Goal: Use online tool/utility: Utilize a website feature to perform a specific function

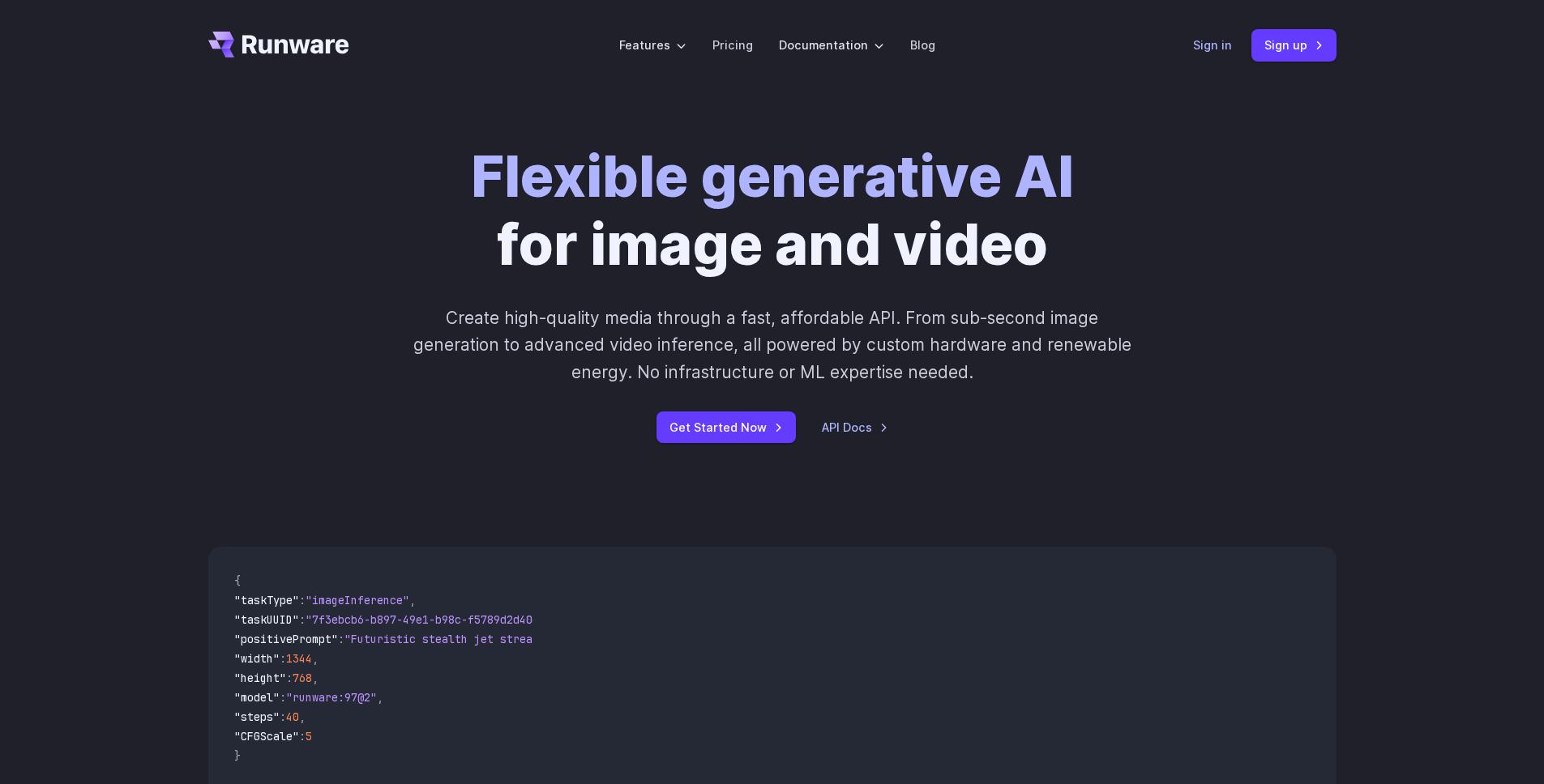
click at [1204, 52] on link "Sign in" at bounding box center [1212, 44] width 39 height 19
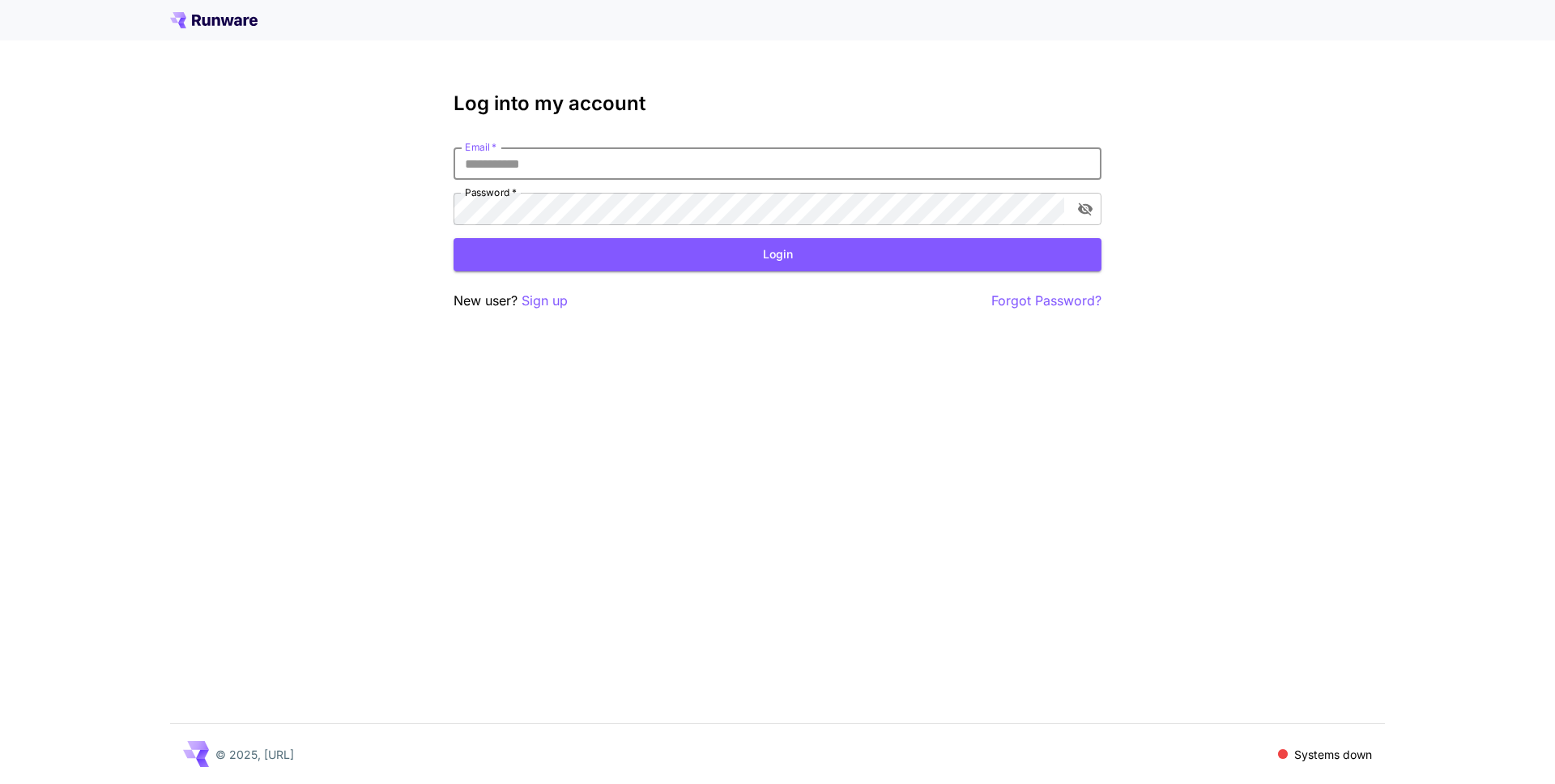
click at [617, 161] on input "Email   *" at bounding box center [777, 164] width 648 height 32
type input "**********"
click at [540, 251] on button "Login" at bounding box center [777, 254] width 648 height 33
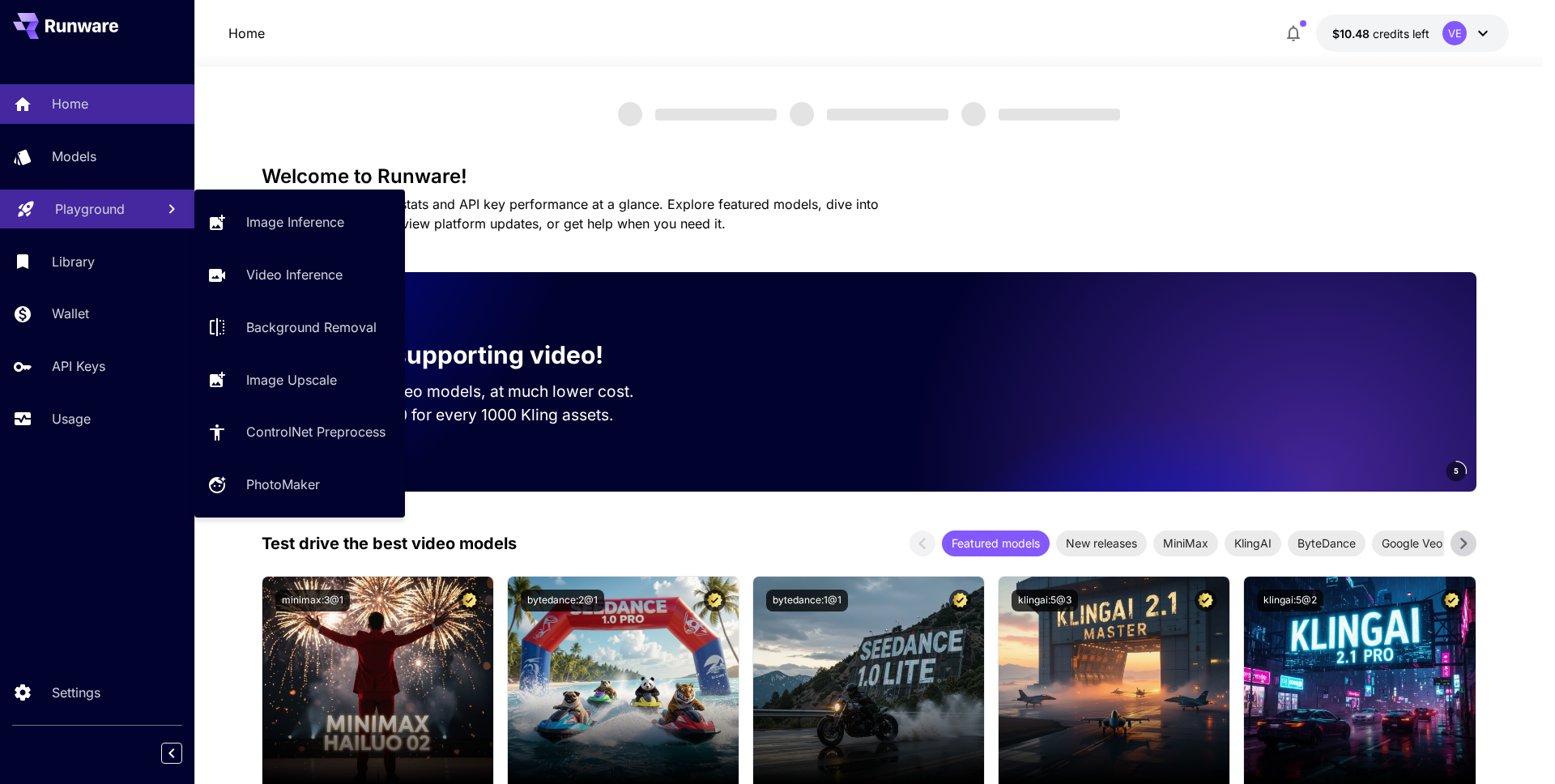
click at [108, 196] on link "Playground" at bounding box center [97, 209] width 195 height 40
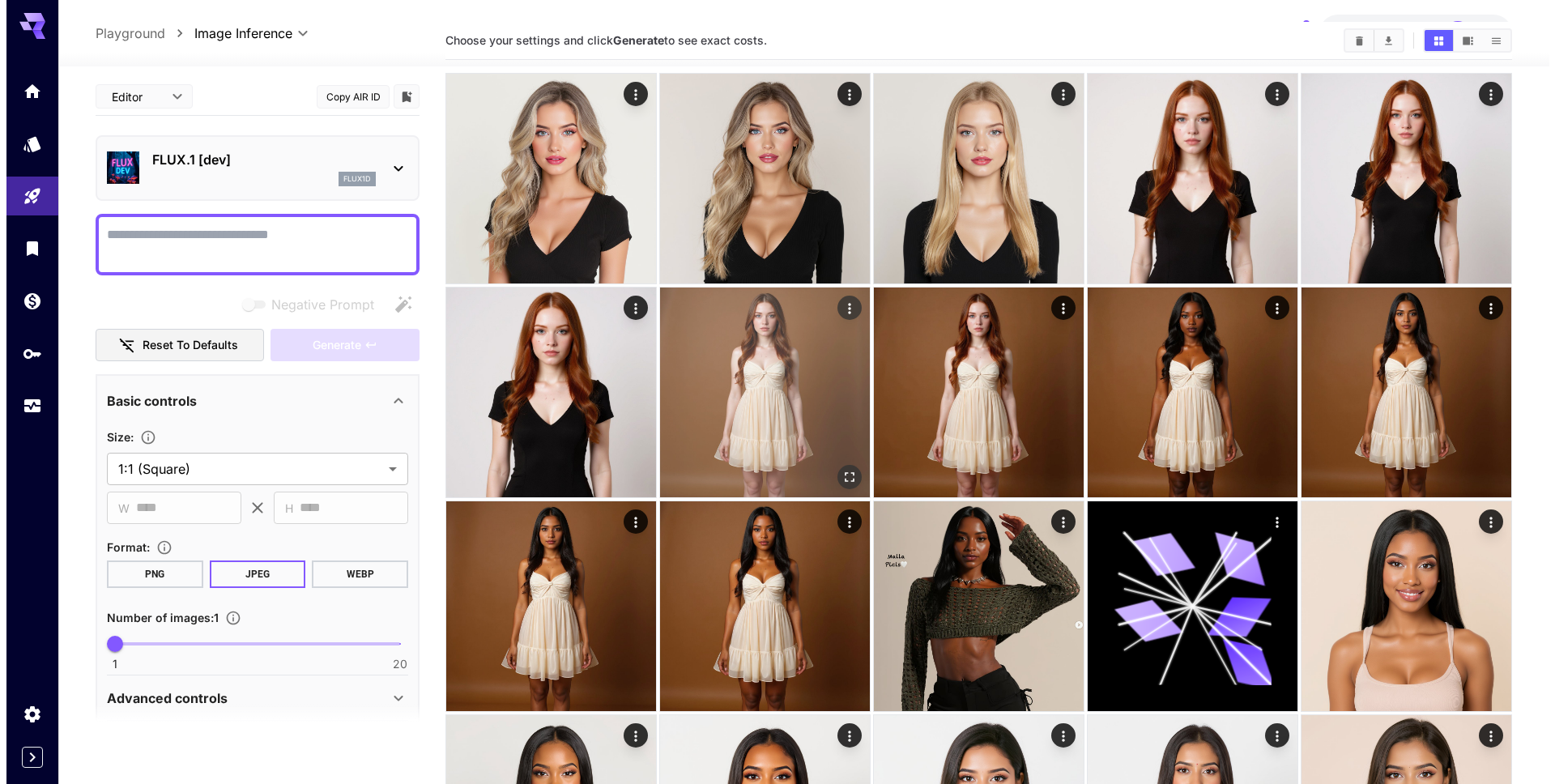
scroll to position [68, 0]
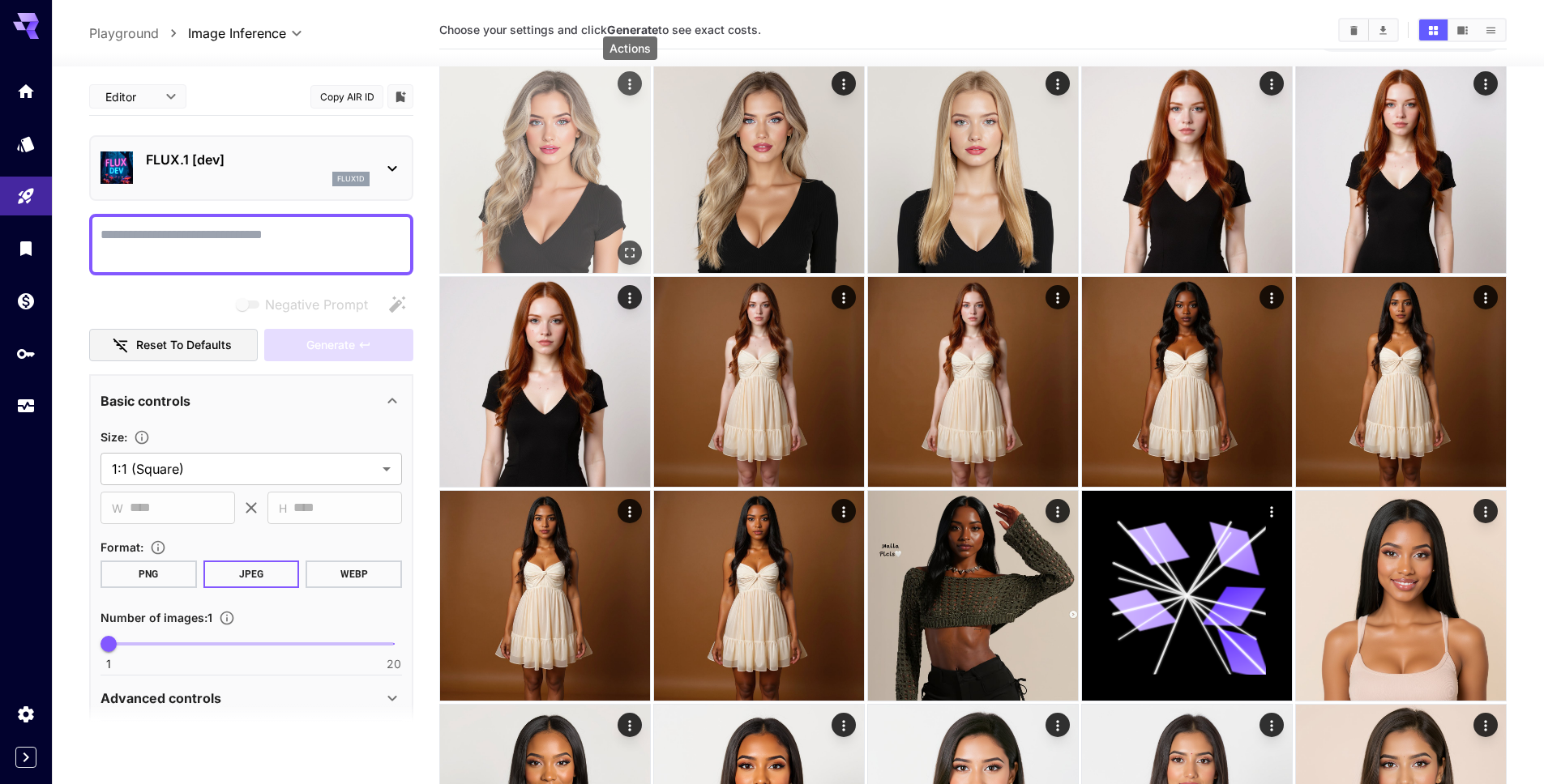
click at [633, 89] on icon "Actions" at bounding box center [630, 84] width 16 height 16
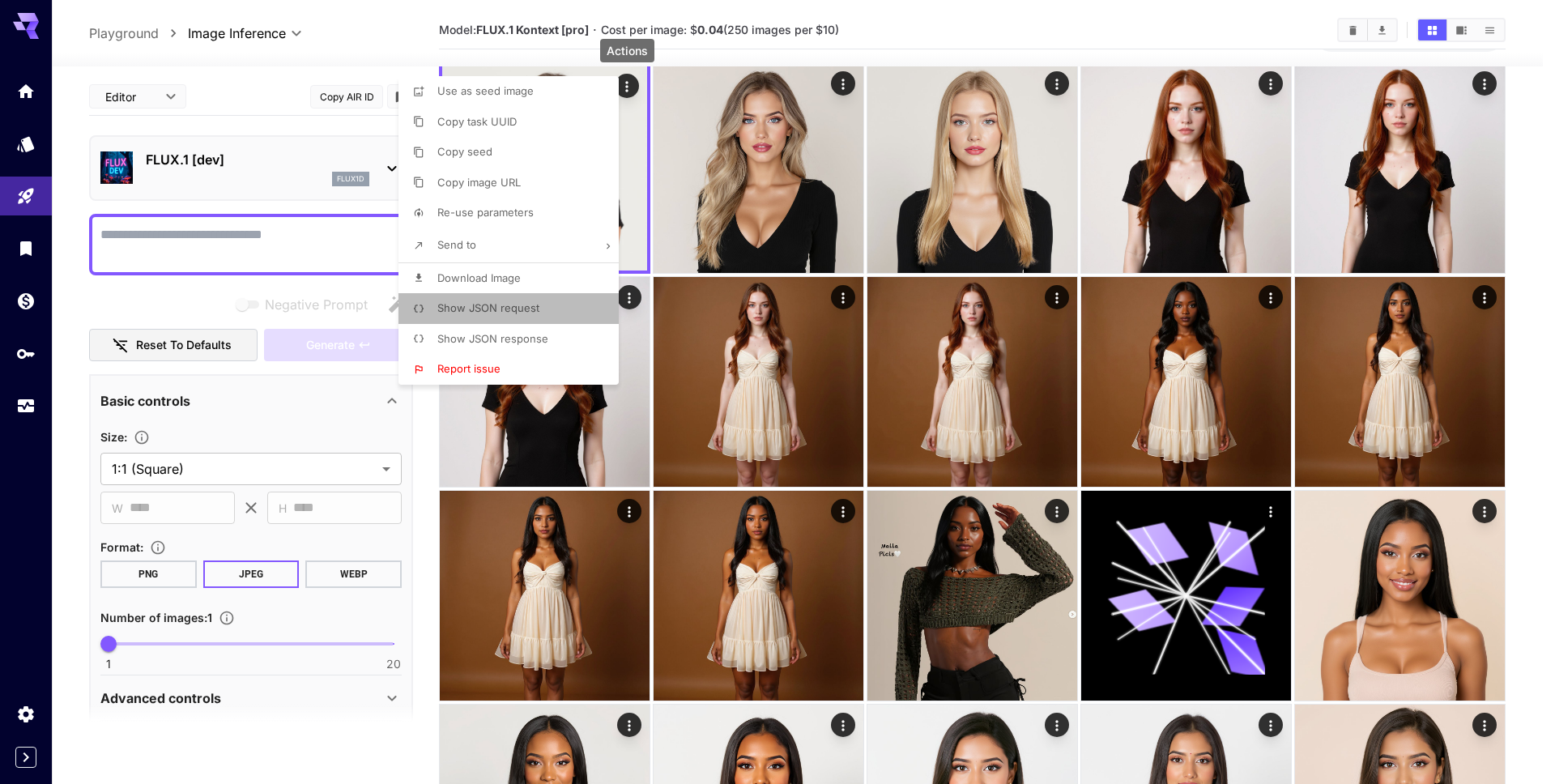
click at [554, 295] on li "Show JSON request" at bounding box center [513, 308] width 230 height 31
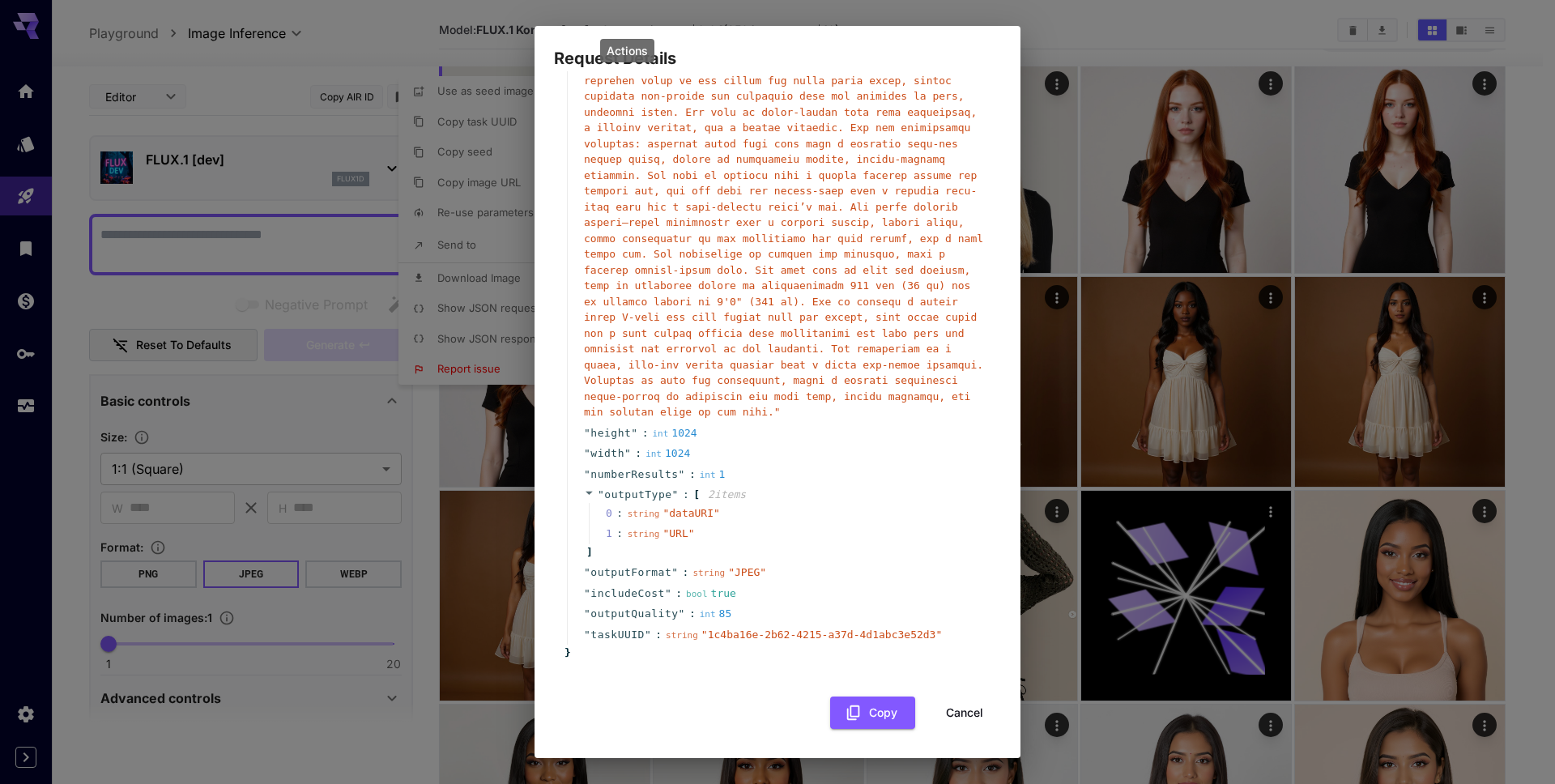
scroll to position [167, 0]
click at [682, 520] on div "string " dataURI "" at bounding box center [674, 514] width 92 height 16
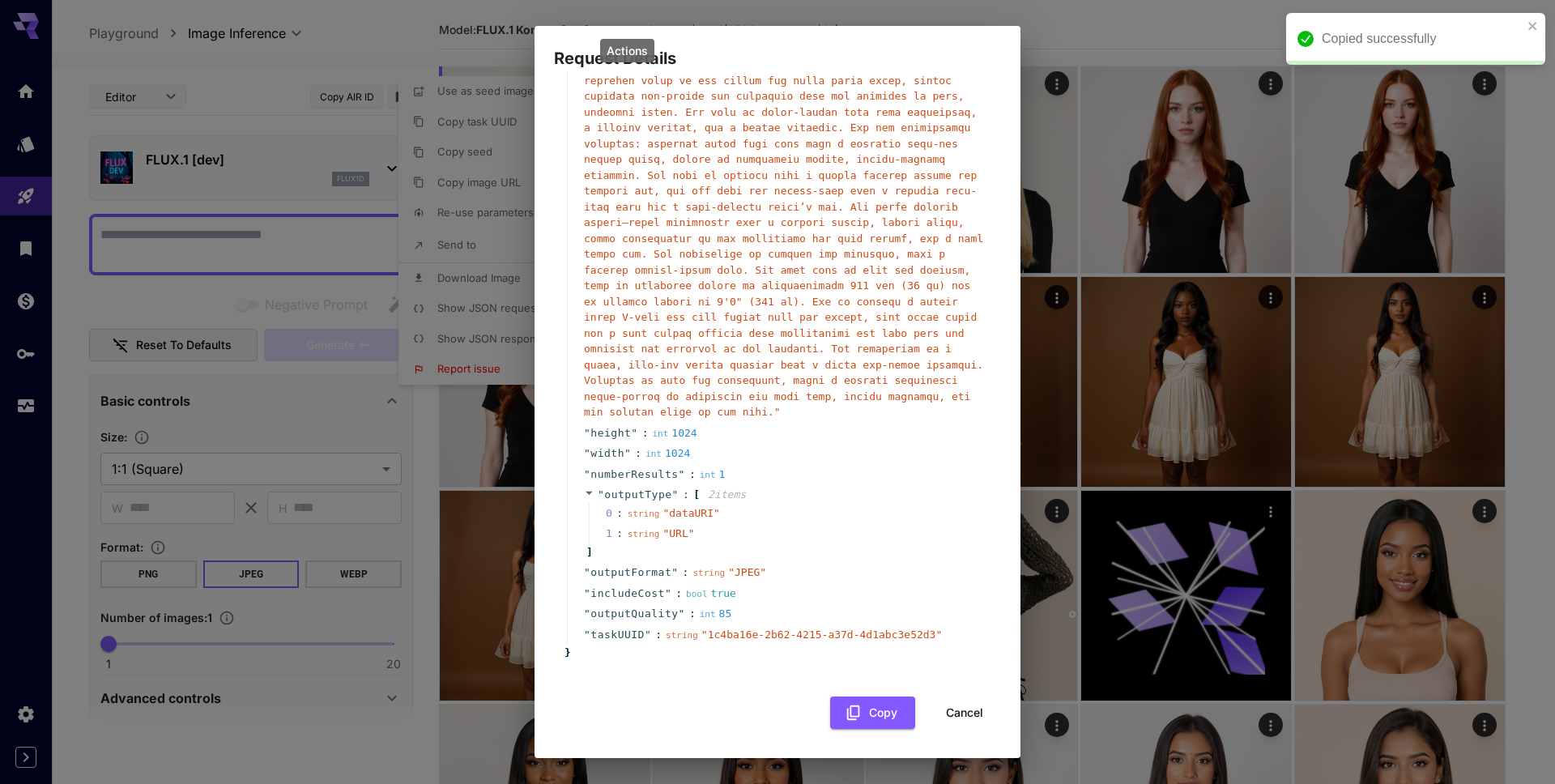
click at [631, 511] on span "string" at bounding box center [644, 514] width 32 height 11
click at [693, 497] on span "[" at bounding box center [696, 495] width 6 height 16
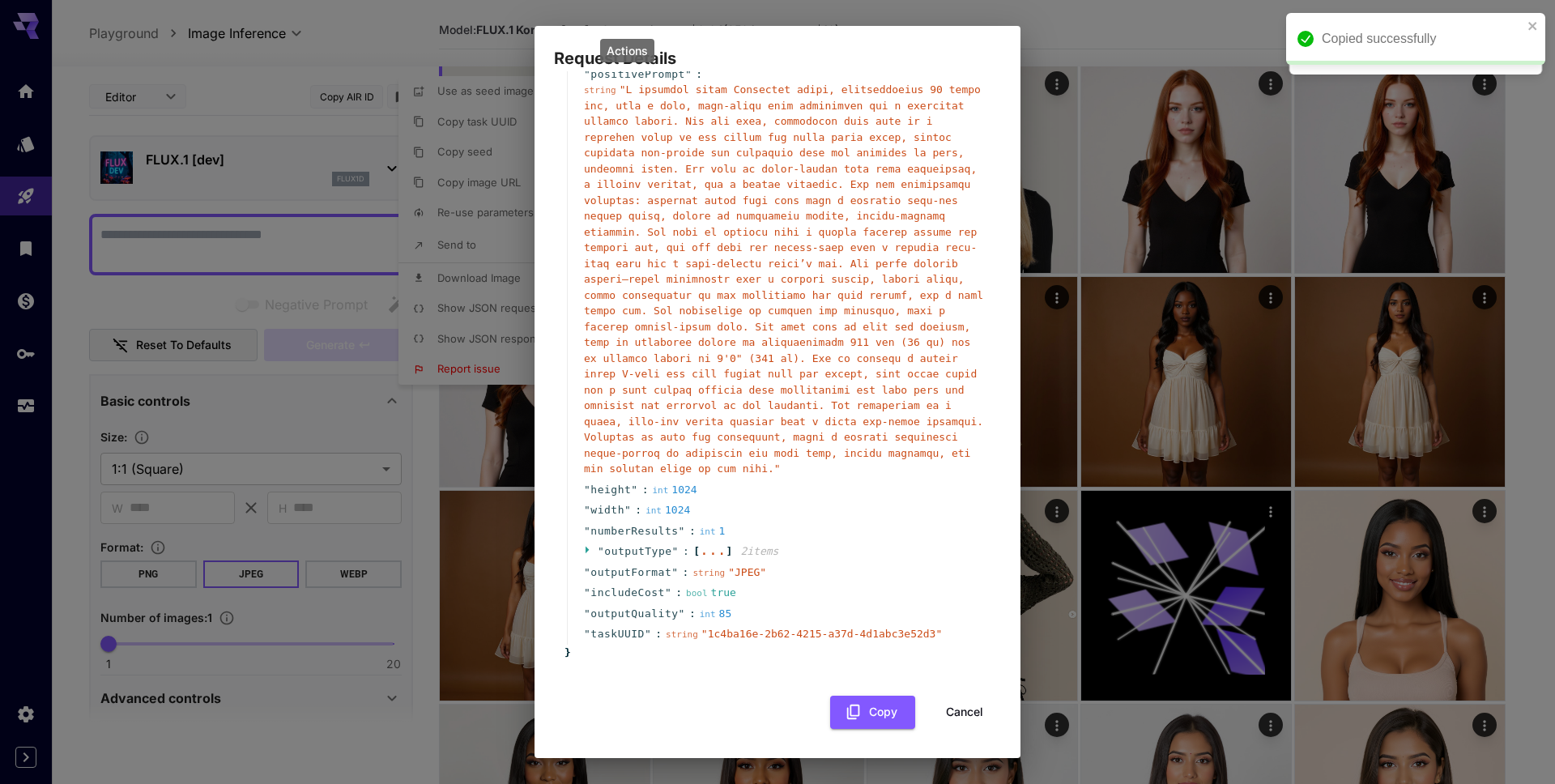
click at [653, 570] on span "outputFormat" at bounding box center [630, 572] width 81 height 16
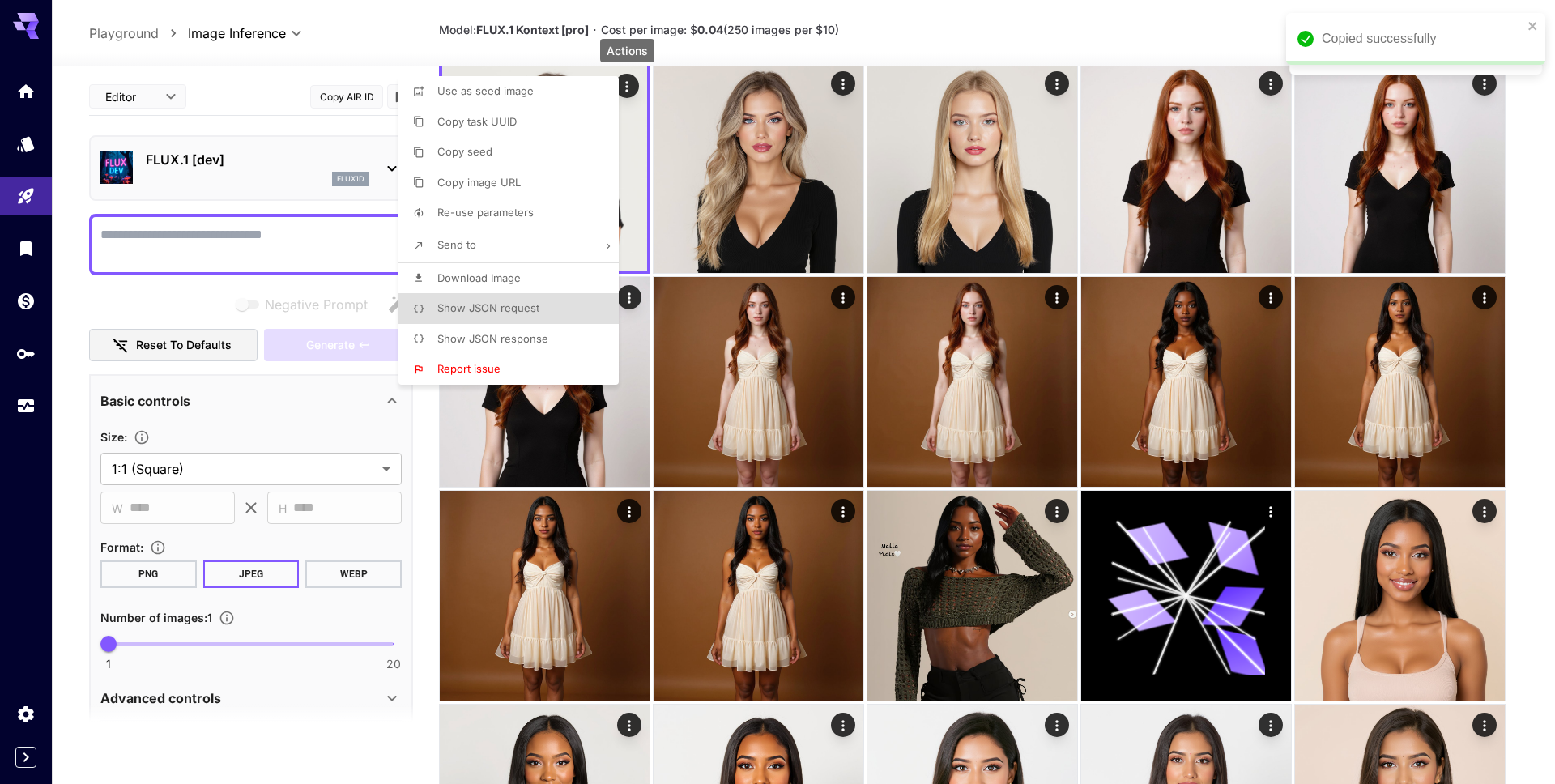
click at [238, 180] on div at bounding box center [777, 392] width 1555 height 784
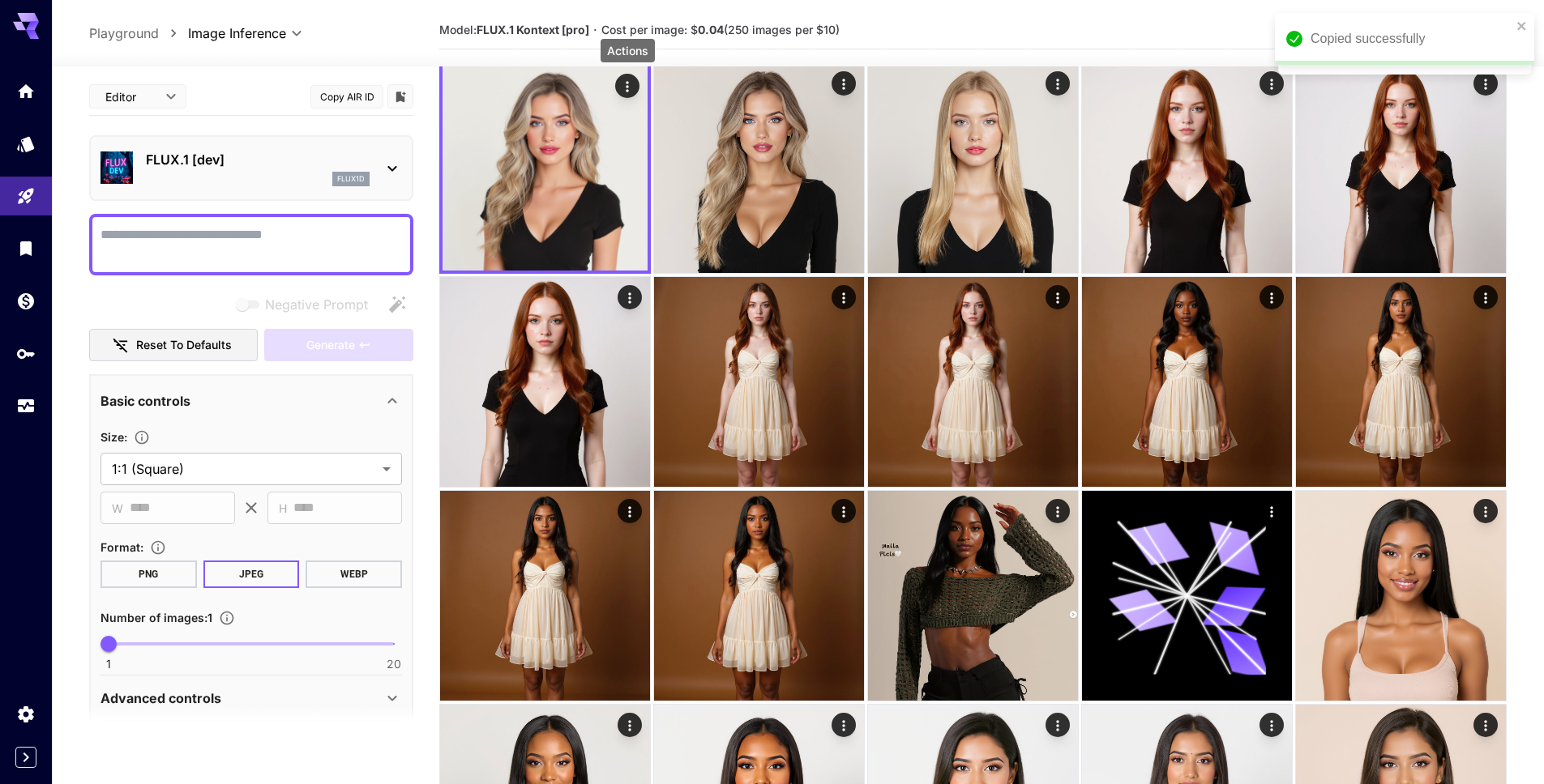
click at [243, 175] on div "flux1d" at bounding box center [257, 179] width 223 height 14
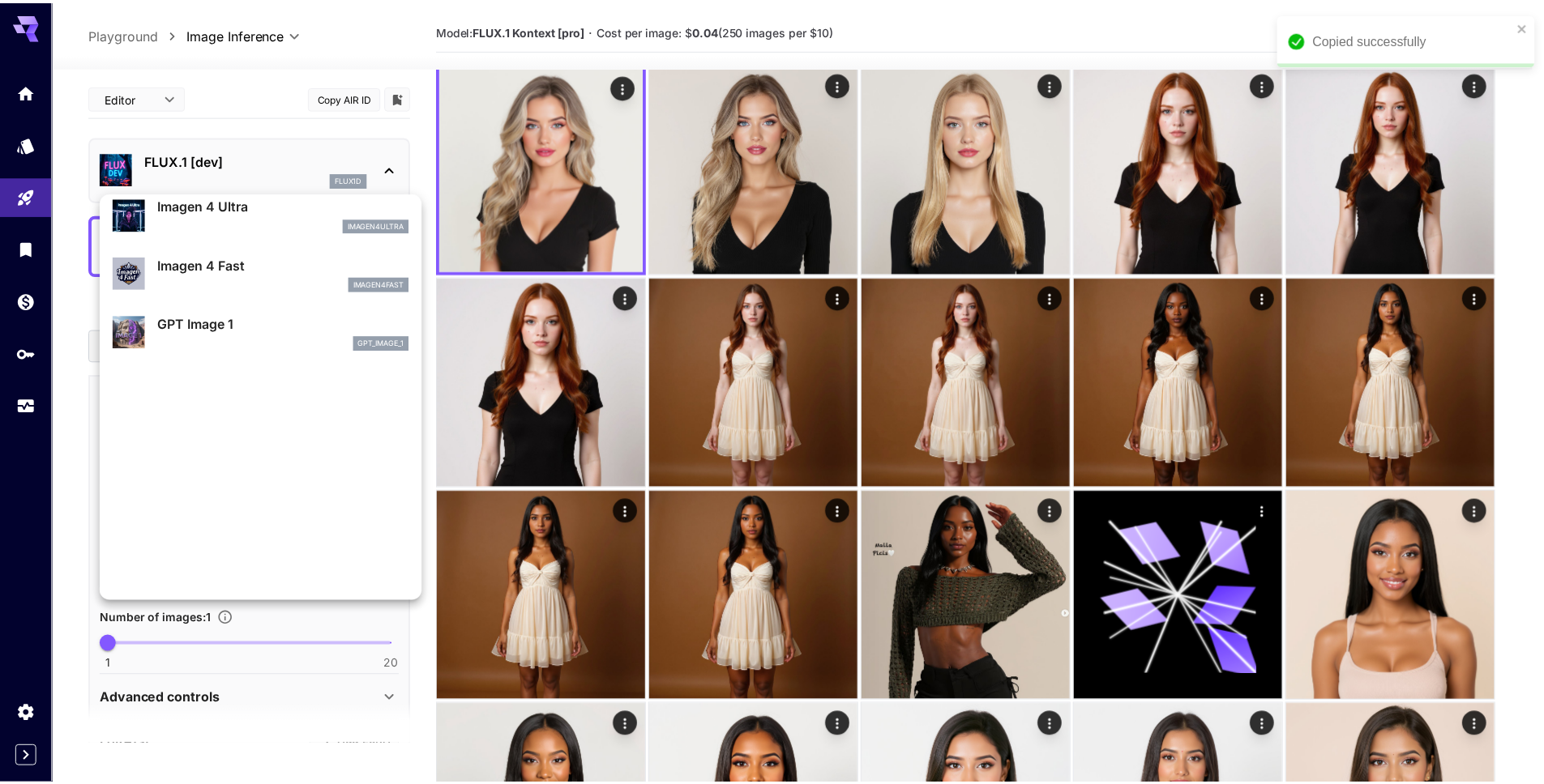
scroll to position [788, 0]
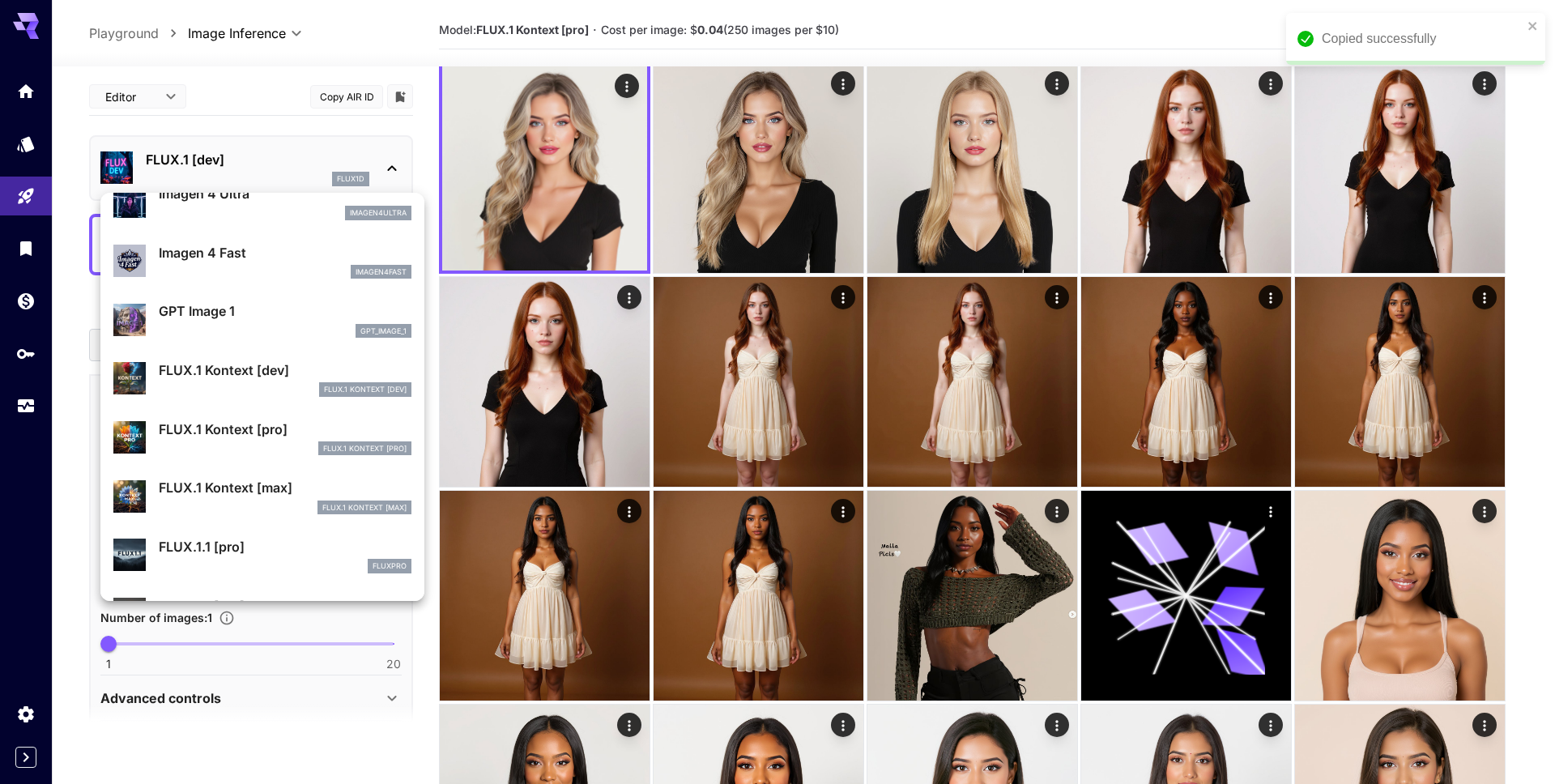
click at [246, 444] on div "FLUX.1 Kontext [pro]" at bounding box center [285, 449] width 252 height 14
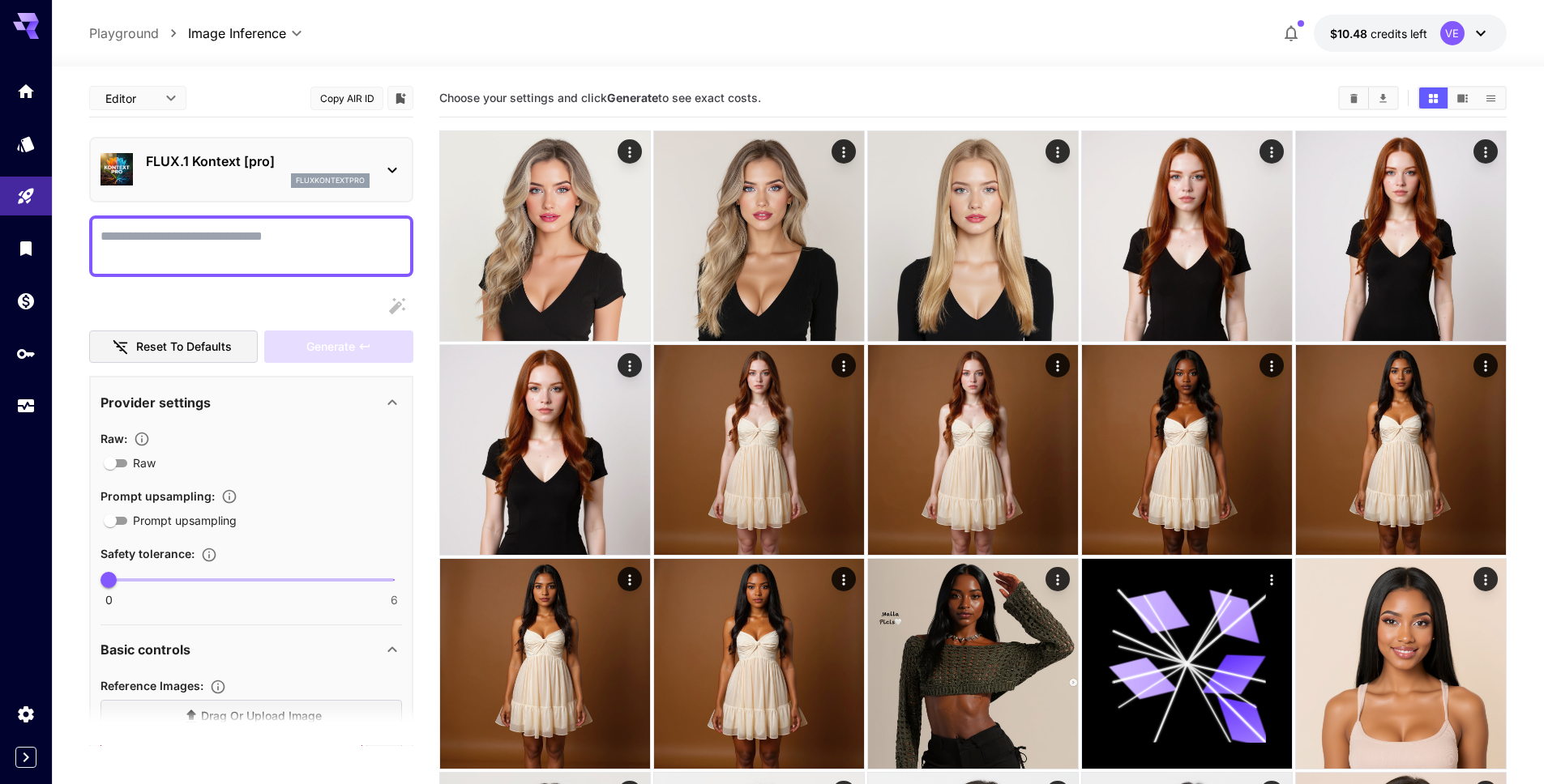
click at [230, 351] on button "Reset to defaults" at bounding box center [173, 347] width 169 height 33
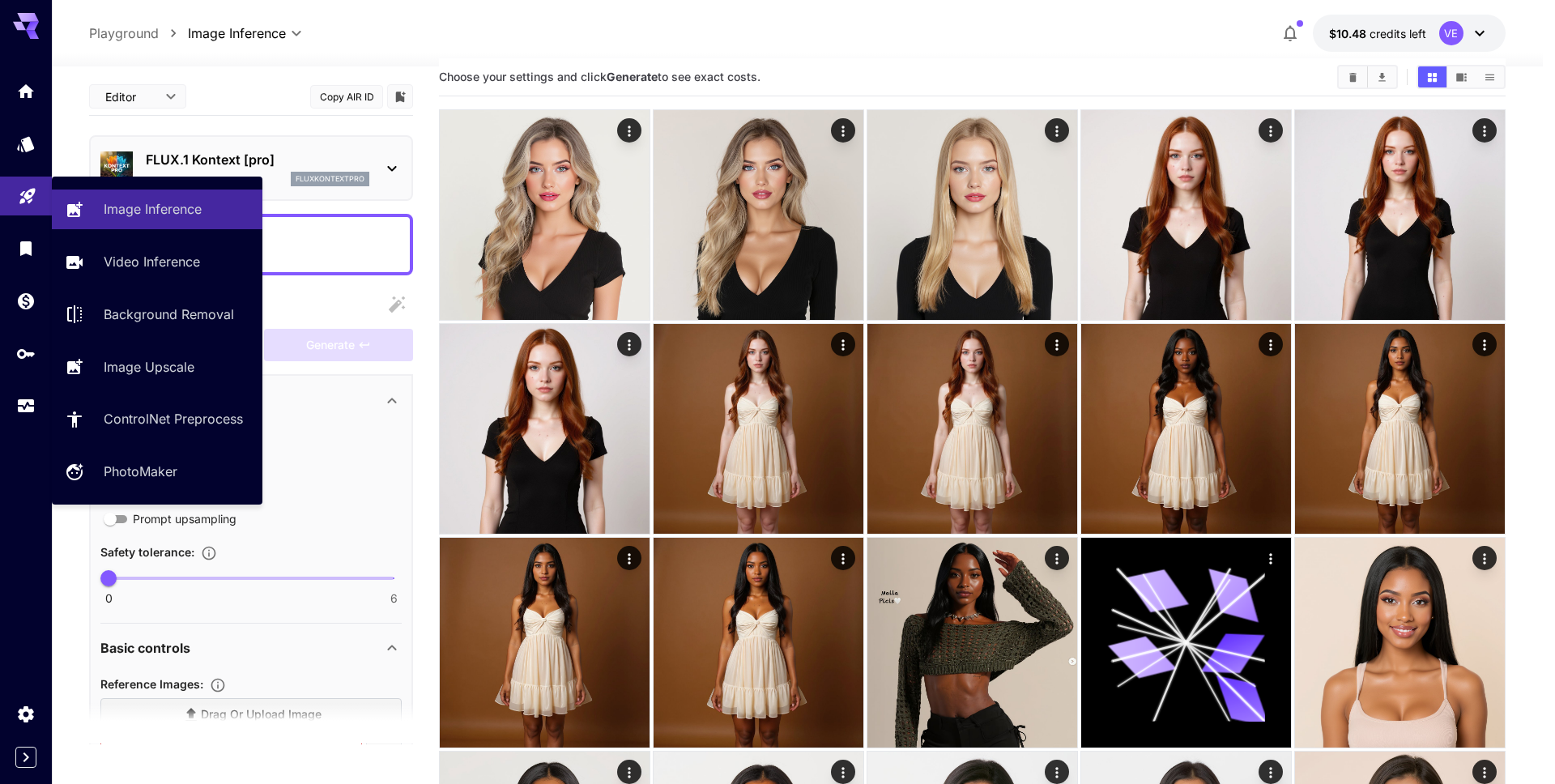
click at [18, 205] on link at bounding box center [26, 196] width 52 height 40
click at [170, 215] on p "Image Inference" at bounding box center [156, 209] width 98 height 20
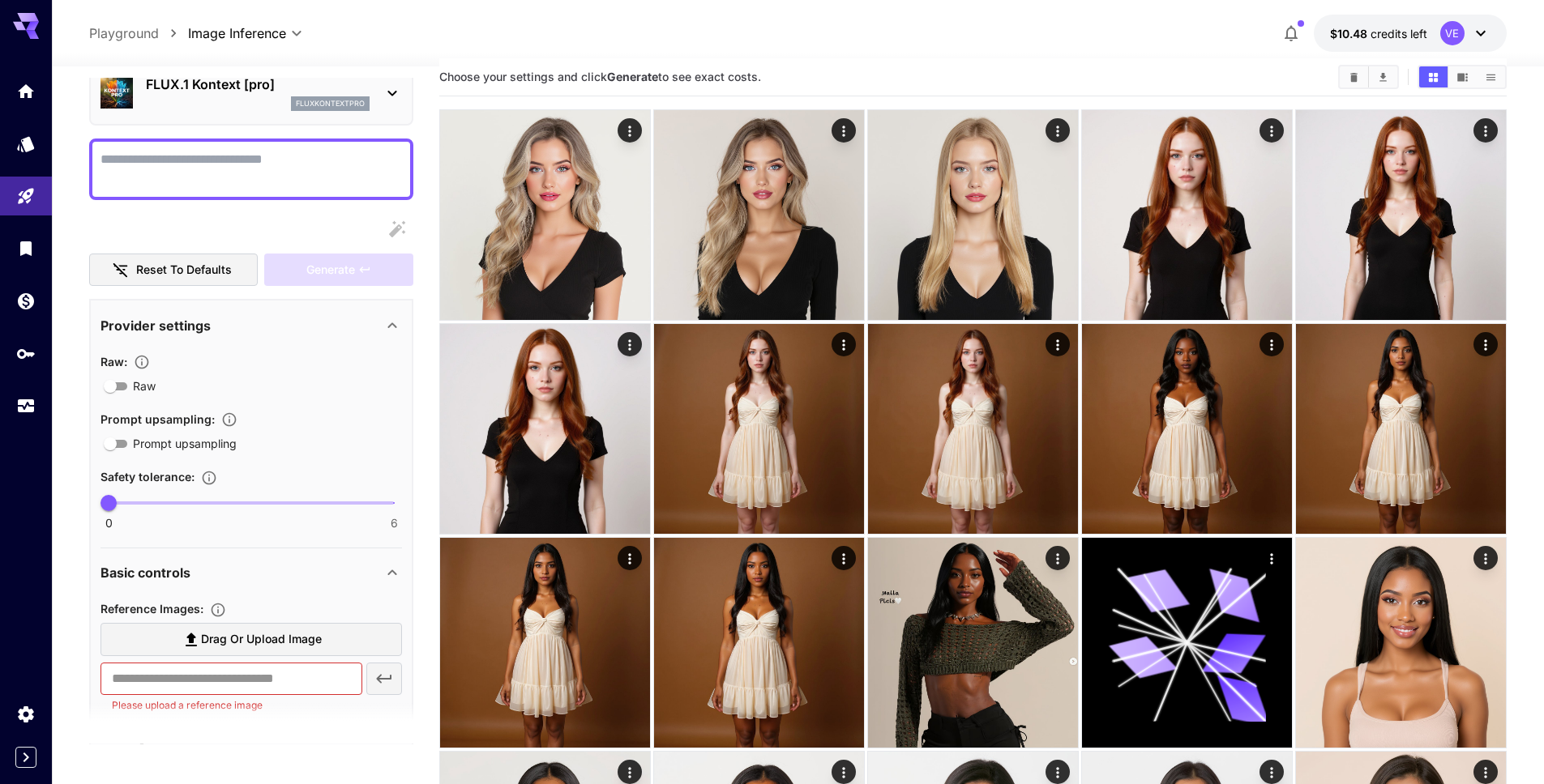
scroll to position [62, 0]
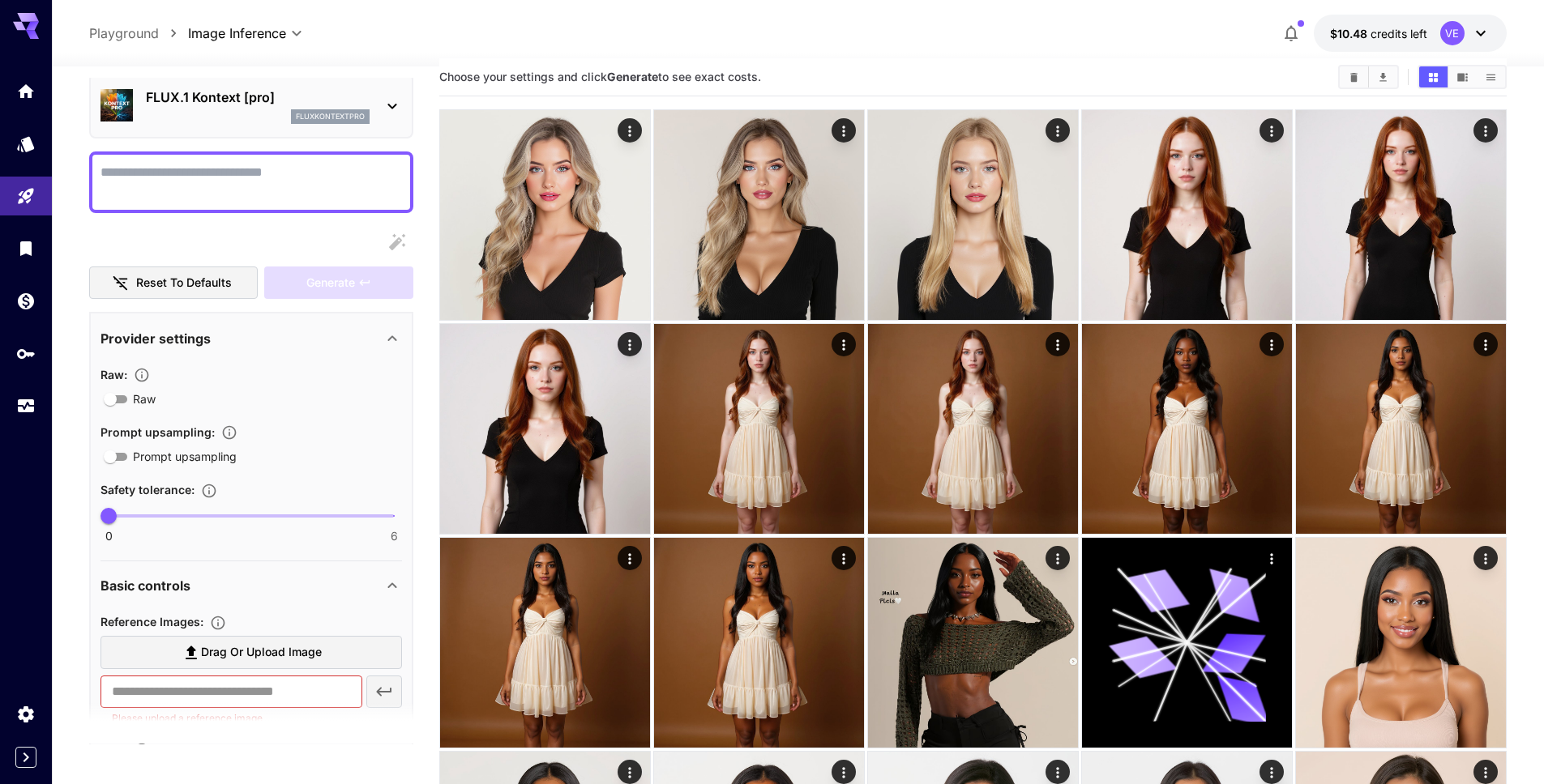
click at [372, 337] on div "Provider settings" at bounding box center [241, 339] width 282 height 20
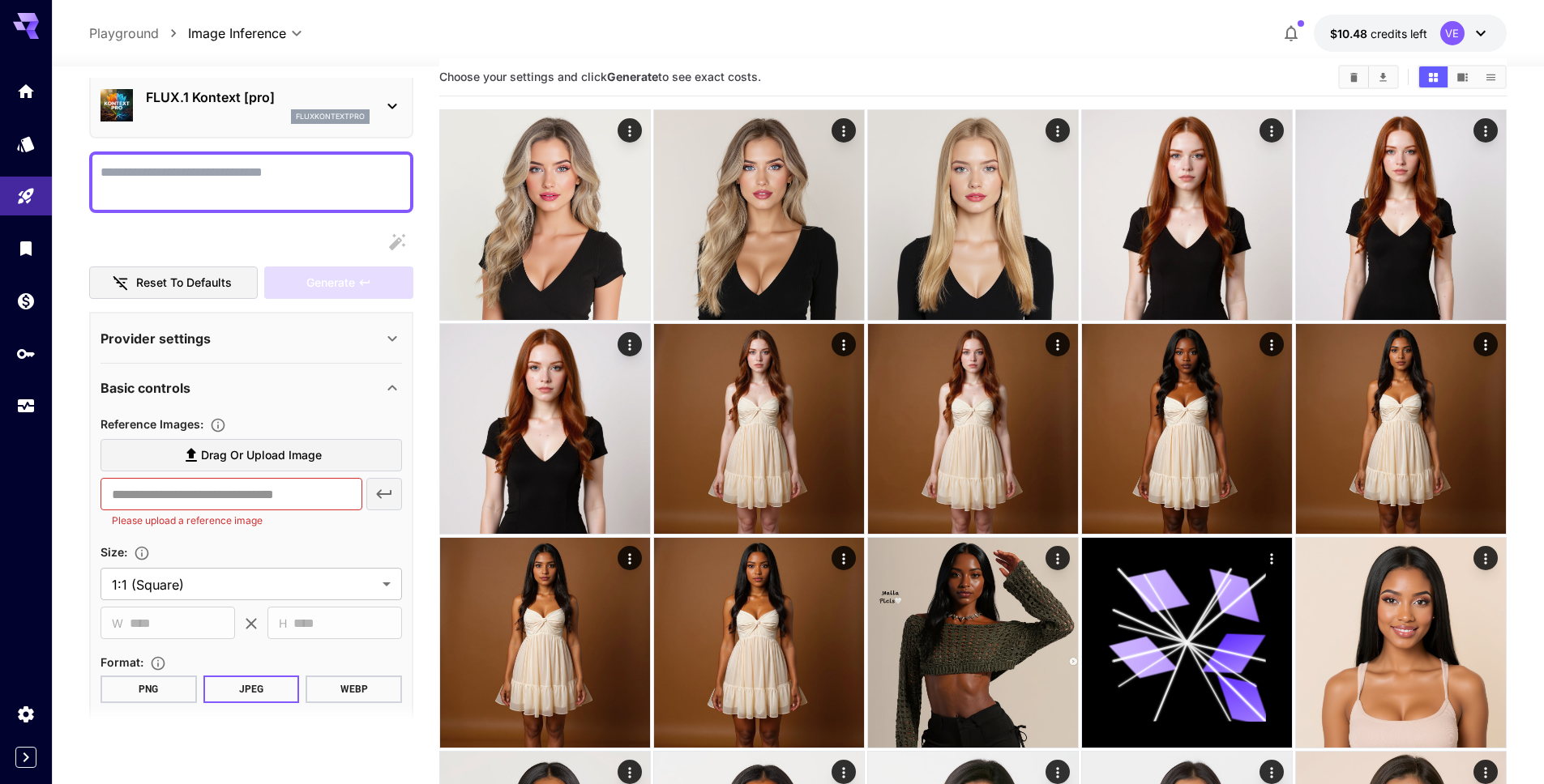
click at [371, 339] on div "Provider settings" at bounding box center [241, 339] width 282 height 20
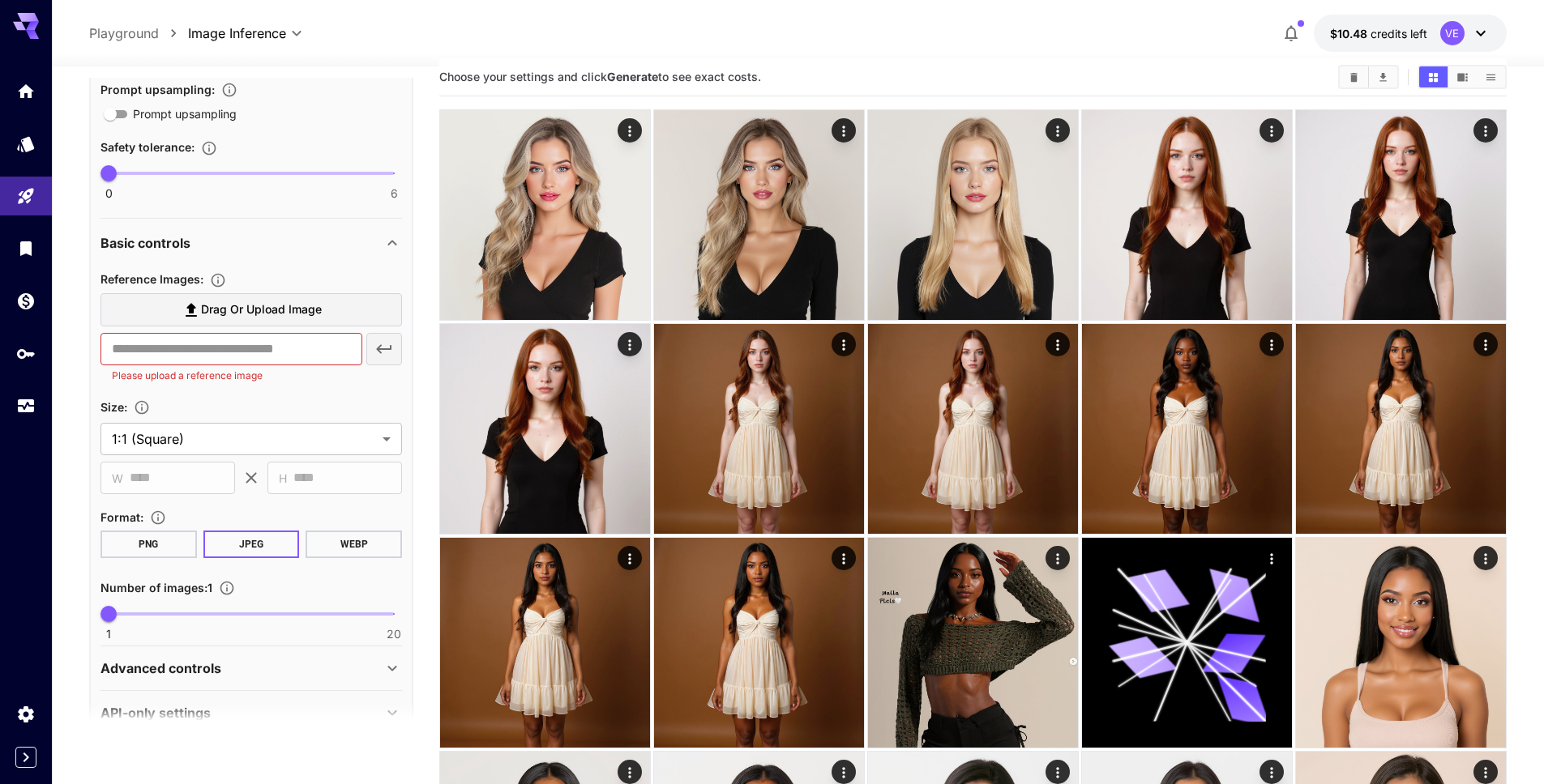
scroll to position [413, 0]
